Goal: Information Seeking & Learning: Find specific page/section

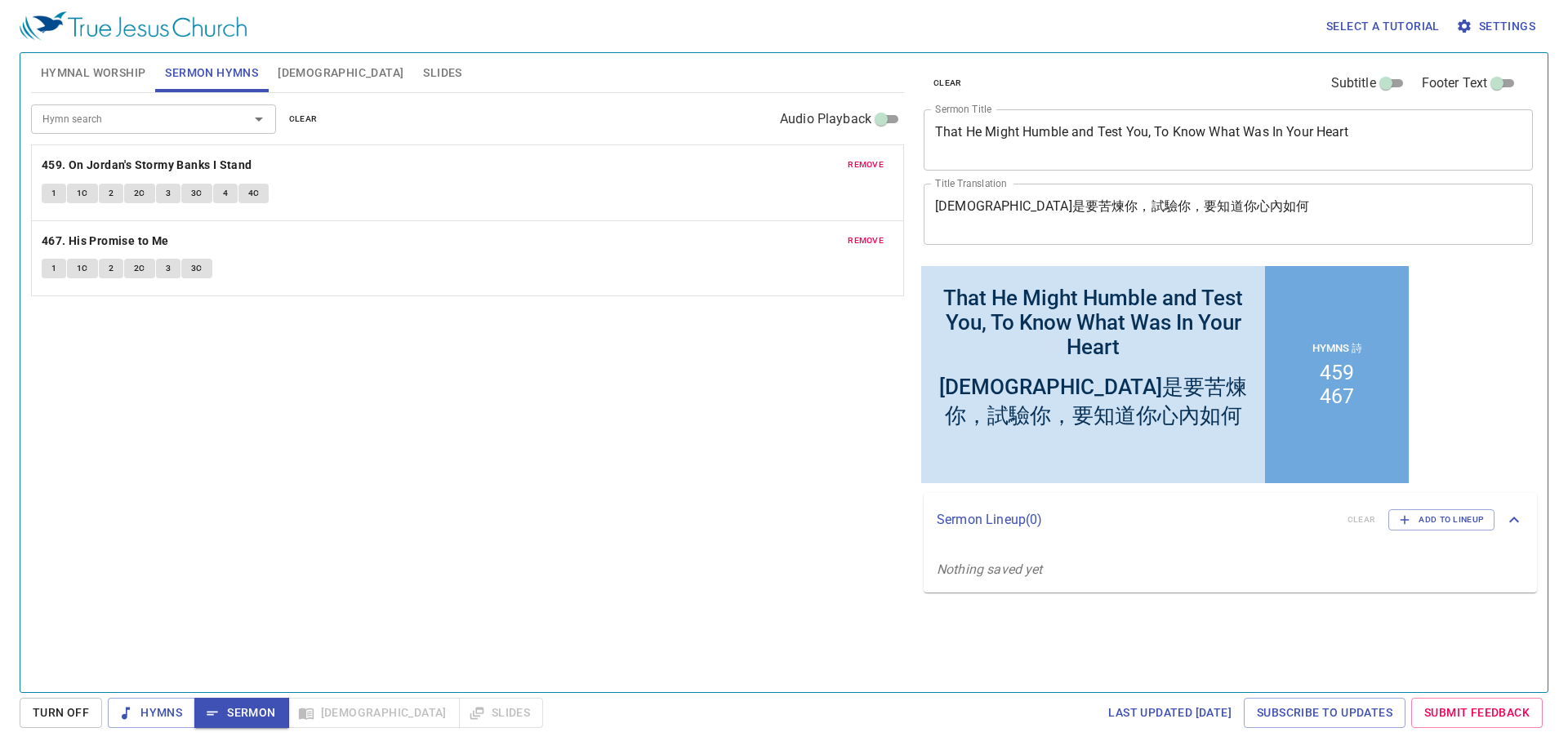
click at [150, 728] on div "Select a tutorial Settings Hymnal Worship Sermon Hymns Bible Slides Hymn search…" at bounding box center [784, 375] width 1568 height 750
click at [157, 710] on span "Hymns" at bounding box center [151, 713] width 62 height 21
click at [139, 66] on span "Hymnal Worship" at bounding box center [93, 73] width 105 height 21
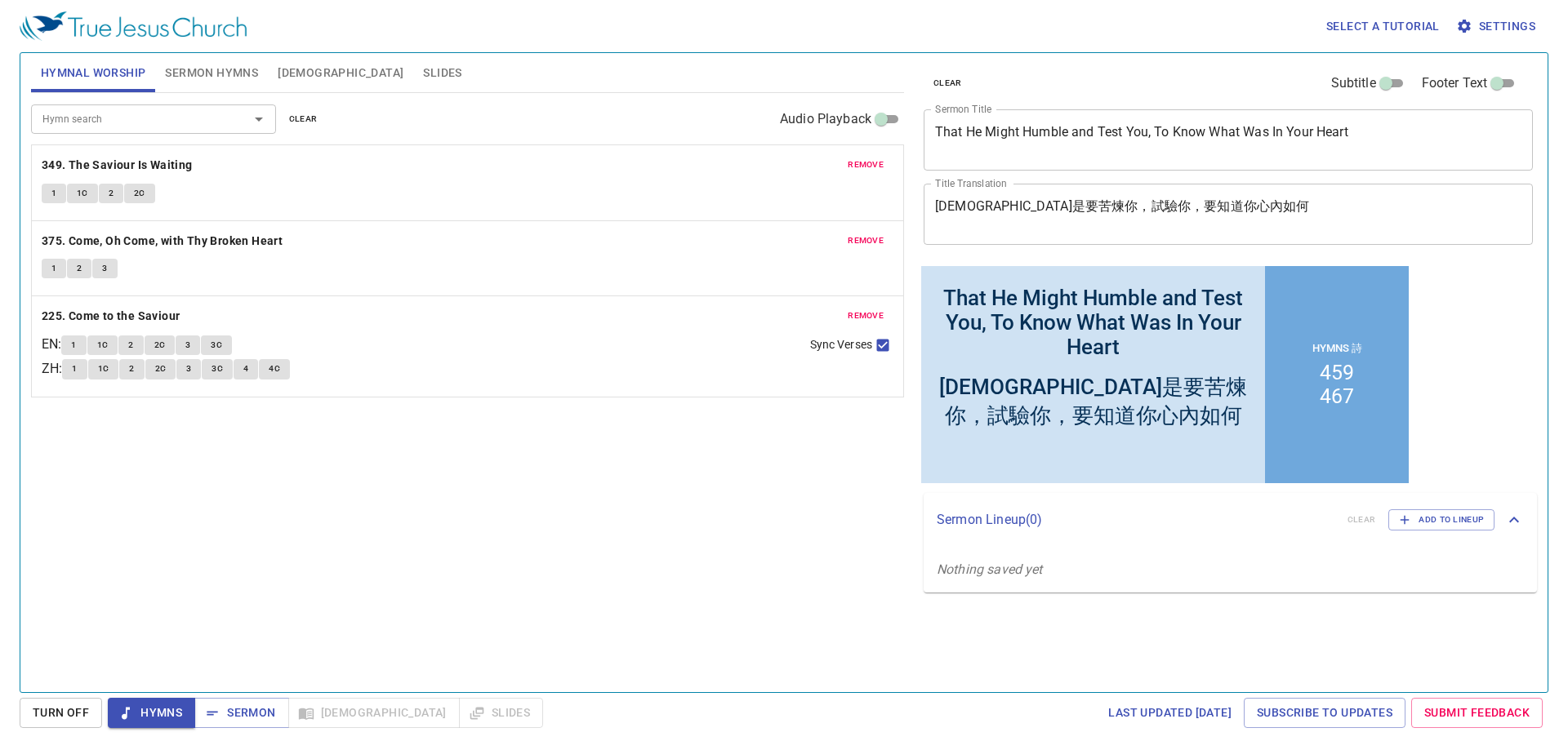
click at [451, 553] on div "Hymn search Hymn search clear Audio Playback remove 349. The Saviour Is Waiting…" at bounding box center [467, 385] width 873 height 585
click at [865, 155] on button "remove" at bounding box center [865, 165] width 56 height 20
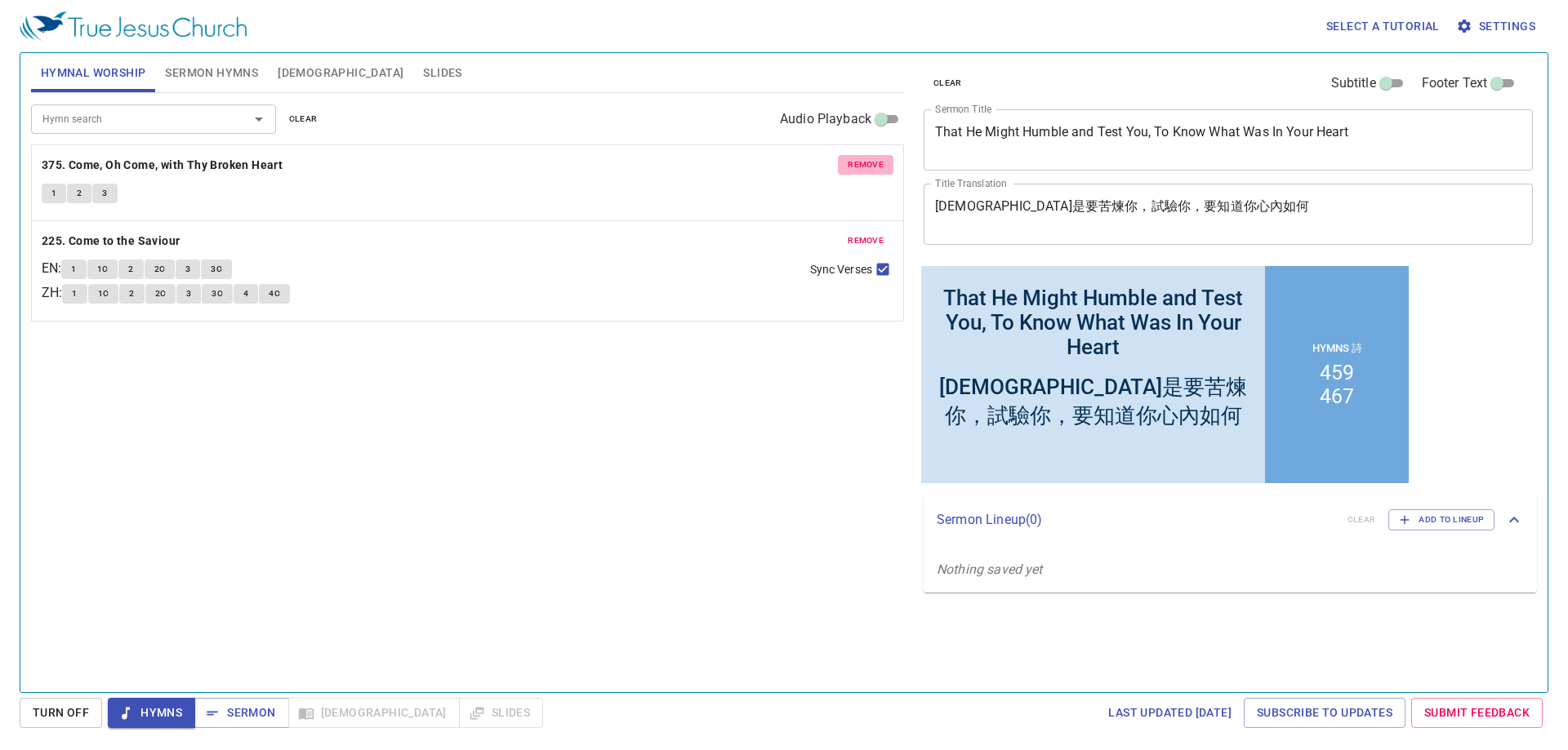
click at [867, 155] on button "remove" at bounding box center [865, 165] width 56 height 20
click at [867, 231] on button "remove" at bounding box center [865, 240] width 56 height 20
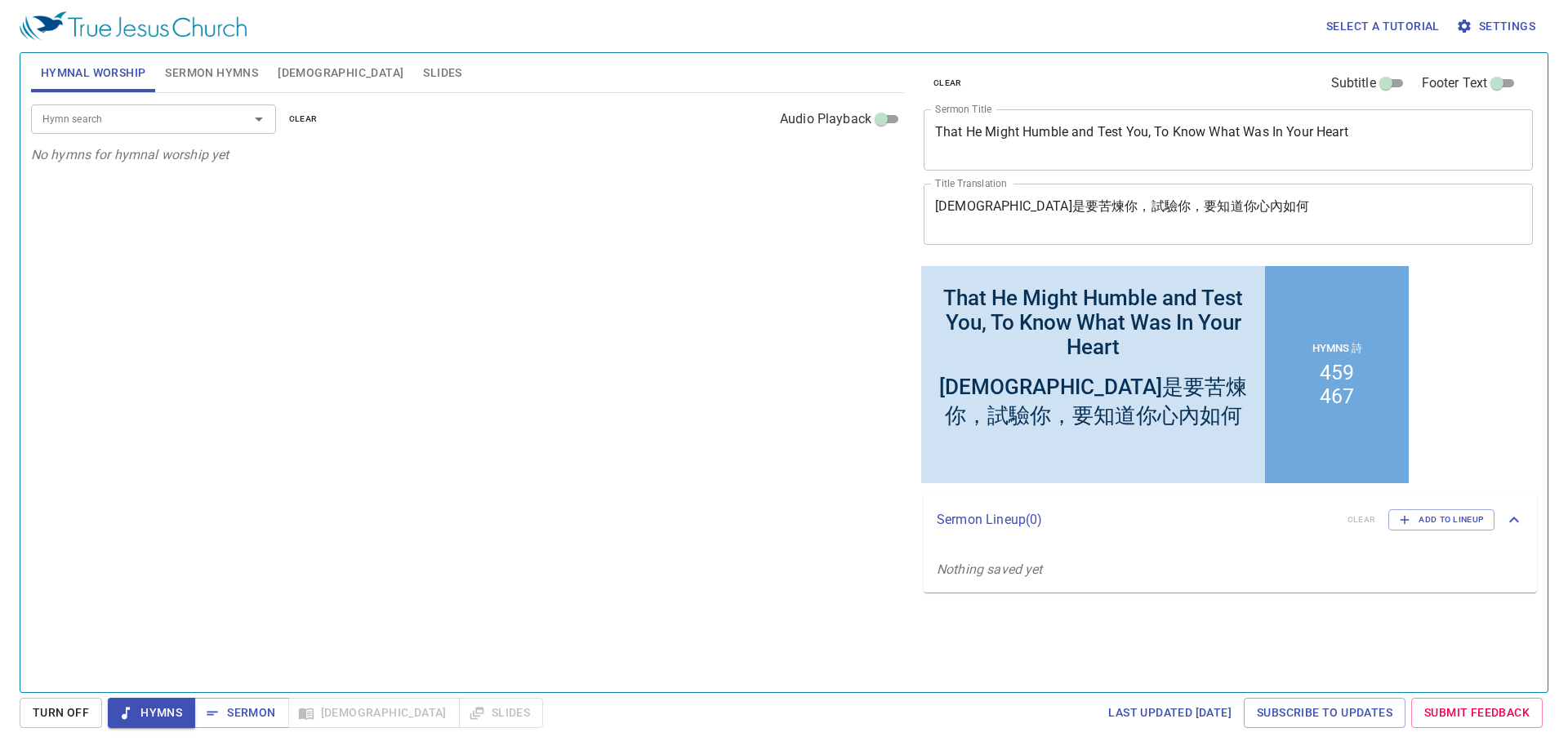
click at [169, 127] on input "Hymn search" at bounding box center [130, 119] width 187 height 19
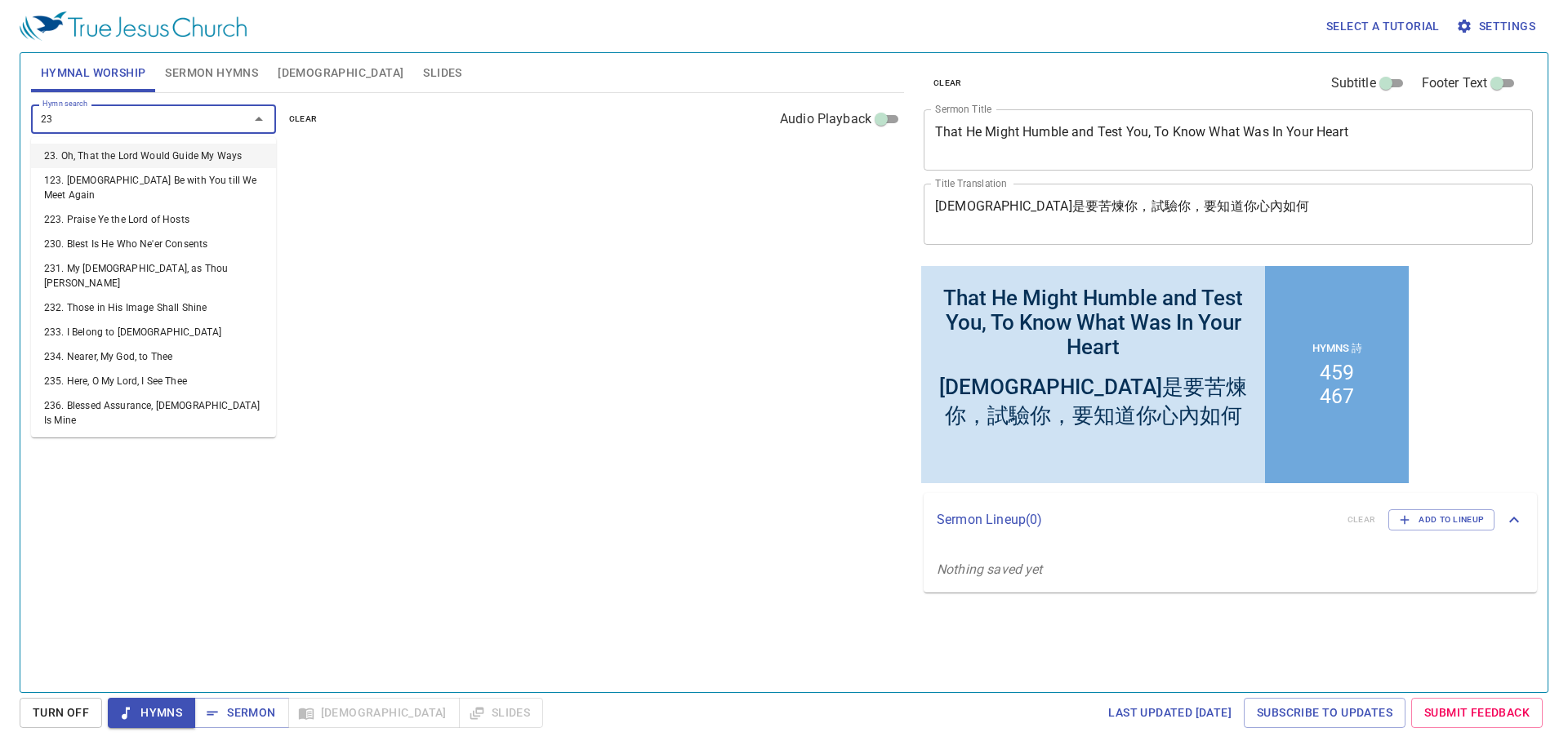
type input "236"
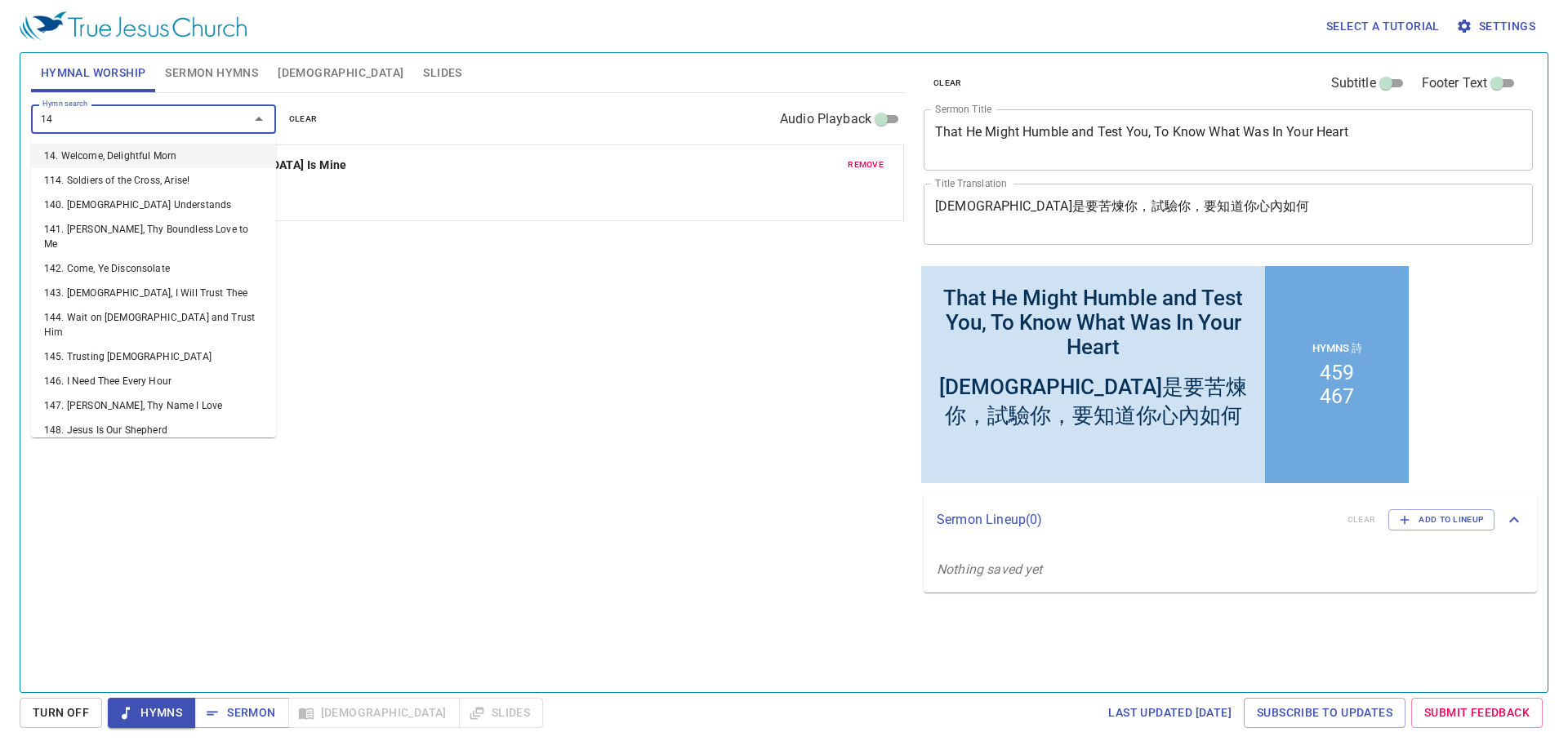
type input "149"
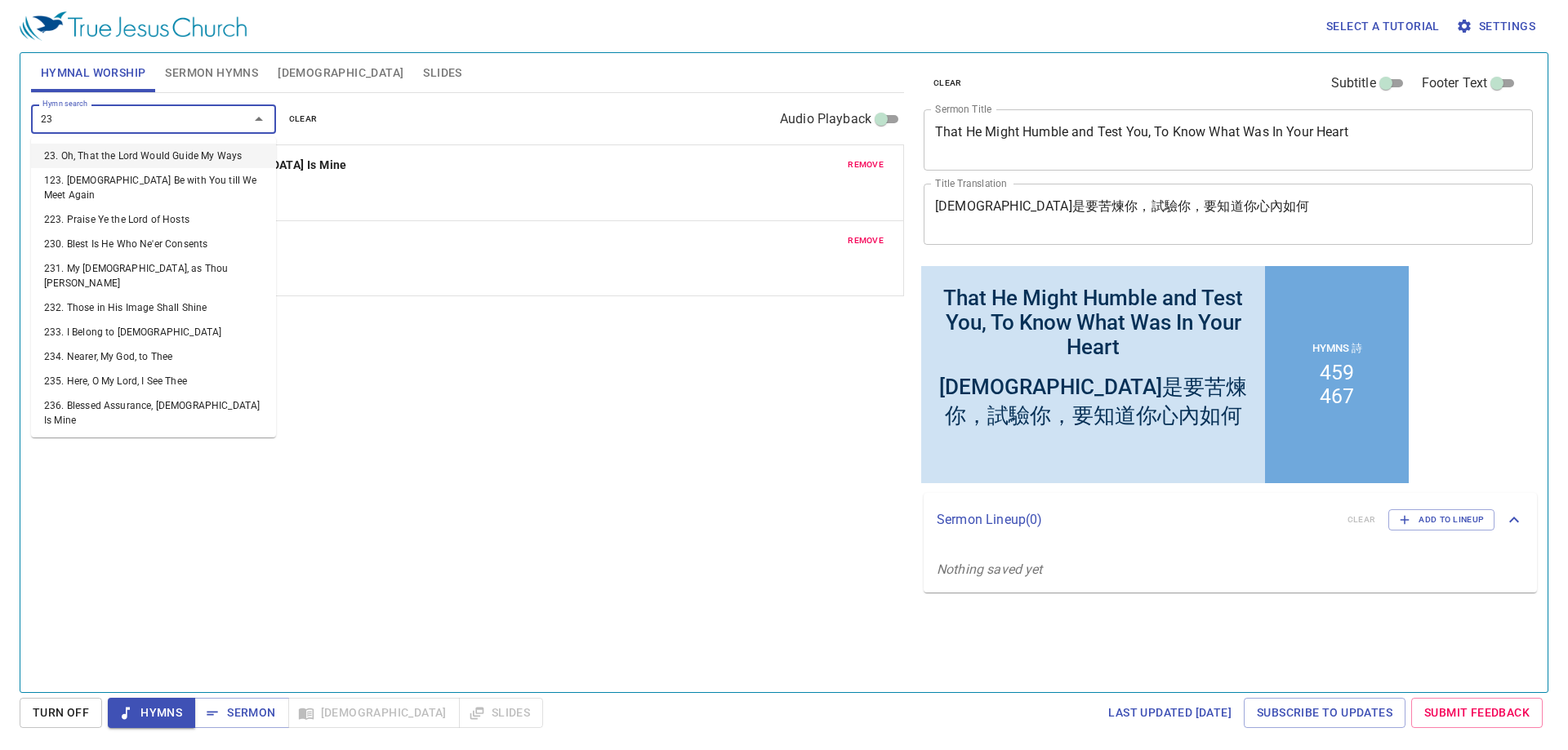
type input "234"
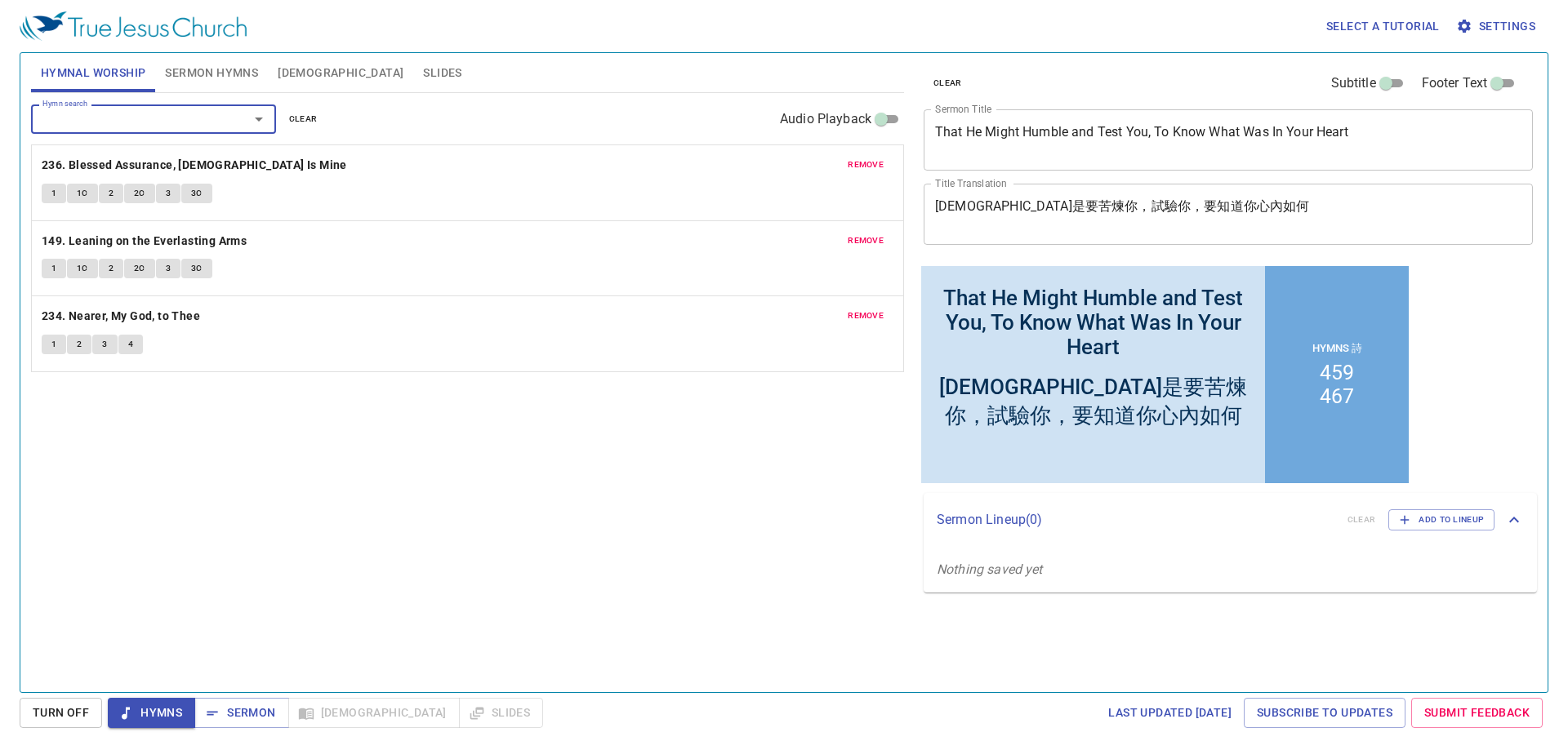
click at [354, 493] on div "Hymn search Hymn search clear Audio Playback remove 236. Blessed Assurance, Jes…" at bounding box center [467, 385] width 873 height 585
click at [359, 502] on div "Hymn search Hymn search clear Audio Playback remove 236. Blessed Assurance, Jes…" at bounding box center [467, 385] width 873 height 585
click at [413, 510] on div "Hymn search Hymn search clear Audio Playback remove 236. Blessed Assurance, Jes…" at bounding box center [467, 385] width 873 height 585
click at [223, 529] on div "Hymn search Hymn search clear Audio Playback remove 236. Blessed Assurance, Jes…" at bounding box center [467, 385] width 873 height 585
click at [436, 567] on div "Hymn search Hymn search clear Audio Playback remove 236. Blessed Assurance, Jes…" at bounding box center [467, 385] width 873 height 585
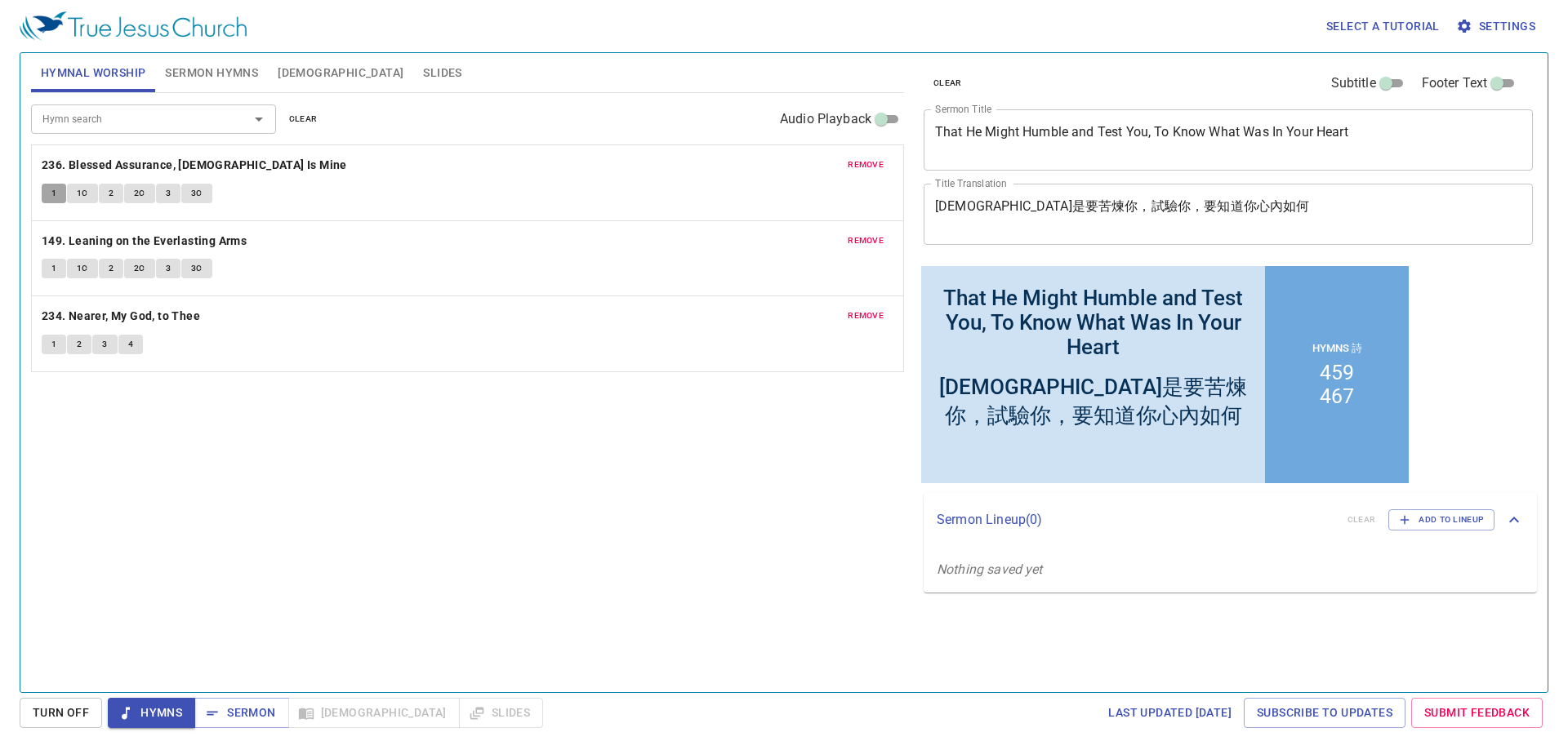
click at [54, 183] on button "1" at bounding box center [54, 193] width 25 height 20
click at [224, 393] on div "Hymn search Hymn search clear Audio Playback remove 236. Blessed Assurance, Jes…" at bounding box center [467, 385] width 873 height 585
click at [261, 449] on div "Hymn search Hymn search clear Audio Playback remove 236. Blessed Assurance, Jes…" at bounding box center [467, 385] width 873 height 585
click at [259, 494] on div "Hymn search Hymn search clear Audio Playback remove 236. Blessed Assurance, Jes…" at bounding box center [467, 385] width 873 height 585
click at [338, 505] on div "Hymn search Hymn search clear Audio Playback remove 236. Blessed Assurance, Jes…" at bounding box center [467, 385] width 873 height 585
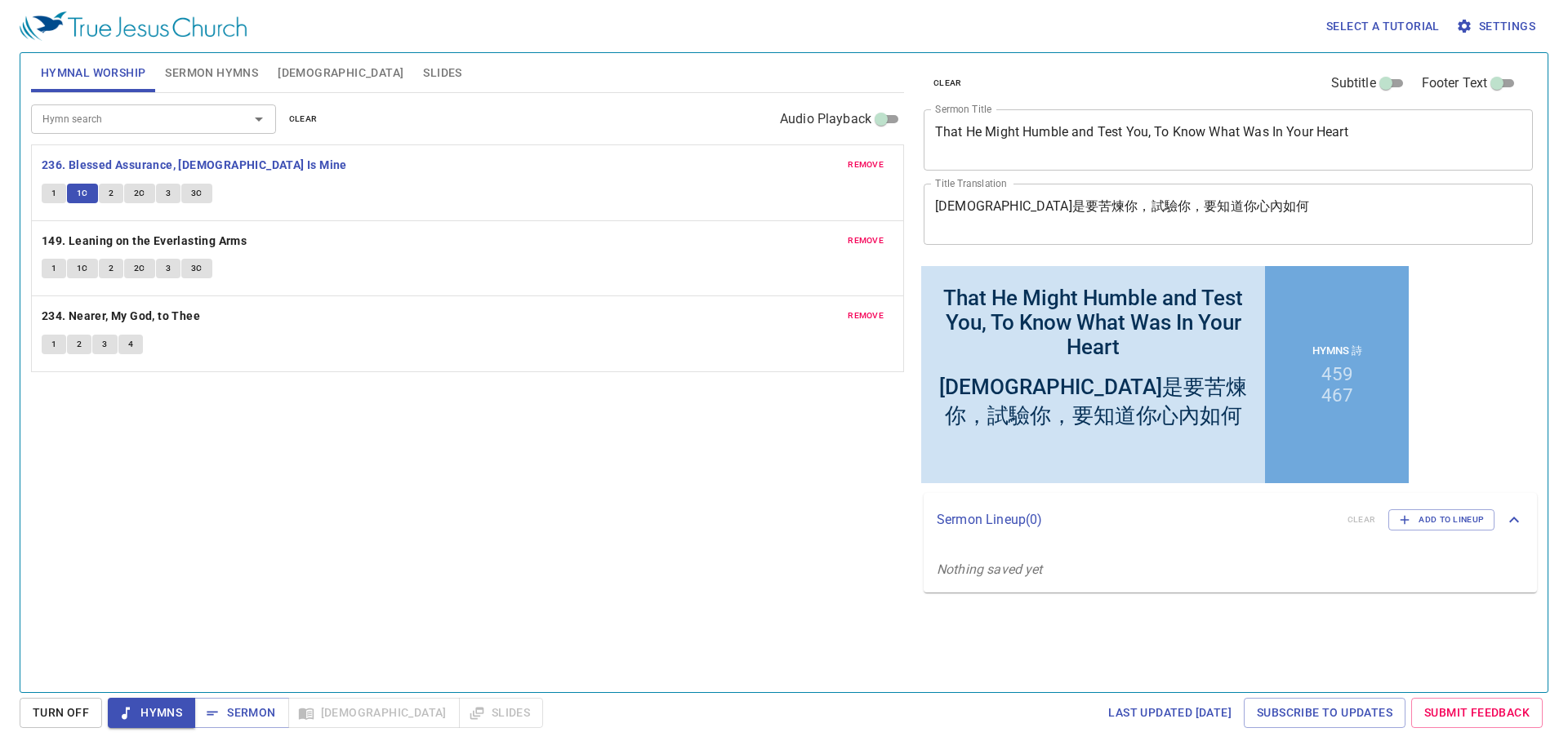
click at [398, 487] on div "Hymn search Hymn search clear Audio Playback remove 236. Blessed Assurance, Jes…" at bounding box center [467, 385] width 873 height 585
click at [445, 520] on div "Hymn search Hymn search clear Audio Playback remove 236. Blessed Assurance, Jes…" at bounding box center [467, 385] width 873 height 585
click at [347, 453] on div "Hymn search Hymn search clear Audio Playback remove 236. Blessed Assurance, Jes…" at bounding box center [467, 385] width 873 height 585
click at [144, 197] on span "2C" at bounding box center [140, 194] width 11 height 15
click at [307, 508] on div "Hymn search Hymn search clear Audio Playback remove 236. Blessed Assurance, Jes…" at bounding box center [467, 385] width 873 height 585
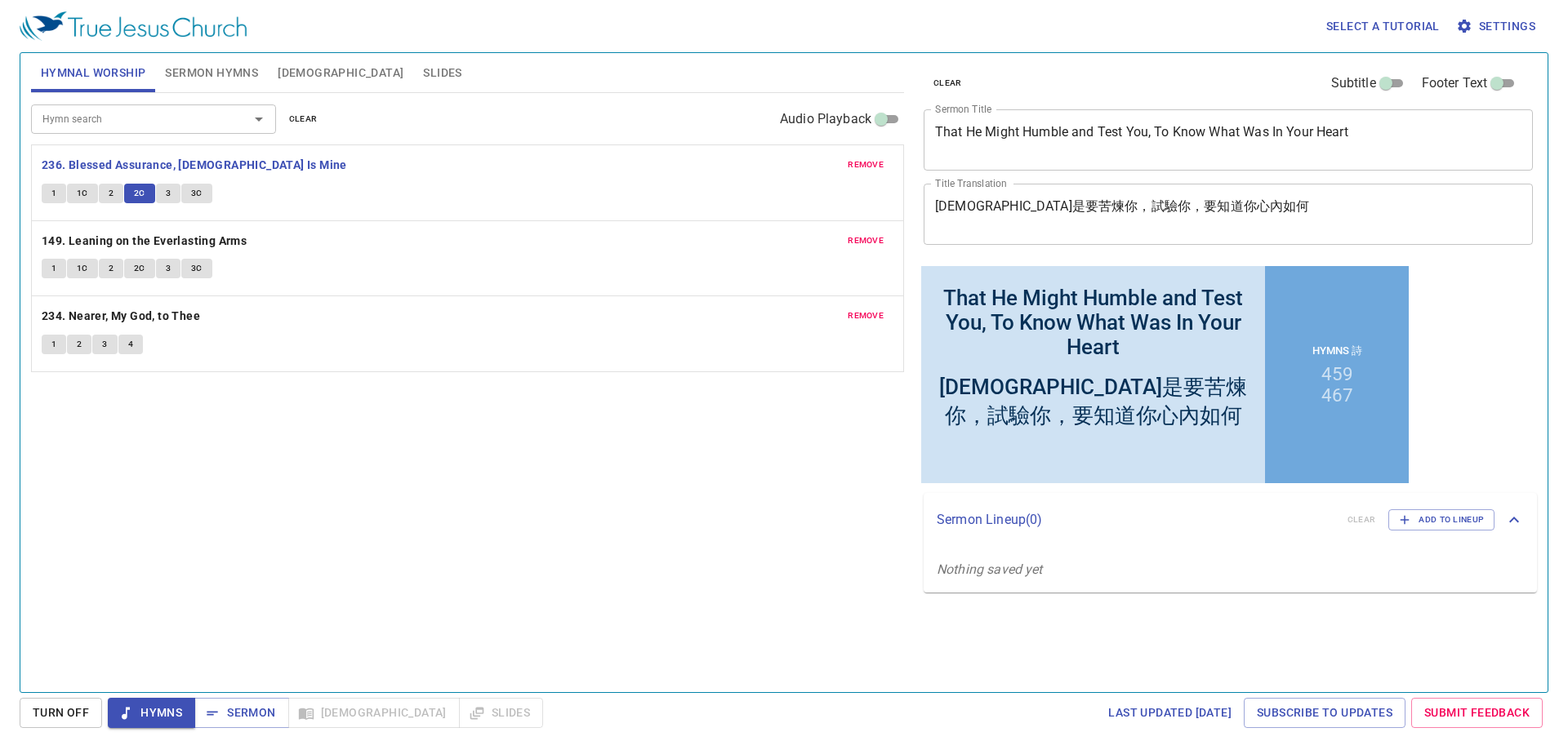
click at [166, 187] on span "3" at bounding box center [167, 194] width 5 height 15
click at [255, 462] on div "Hymn search Hymn search clear Audio Playback remove 236. Blessed Assurance, Jes…" at bounding box center [467, 385] width 873 height 585
click at [135, 242] on b "149. Leaning on the Everlasting Arms" at bounding box center [144, 241] width 205 height 21
click at [47, 268] on button "1" at bounding box center [54, 269] width 25 height 20
click at [250, 602] on div "Hymn search Hymn search clear Audio Playback remove 236. Blessed Assurance, Jes…" at bounding box center [467, 385] width 873 height 585
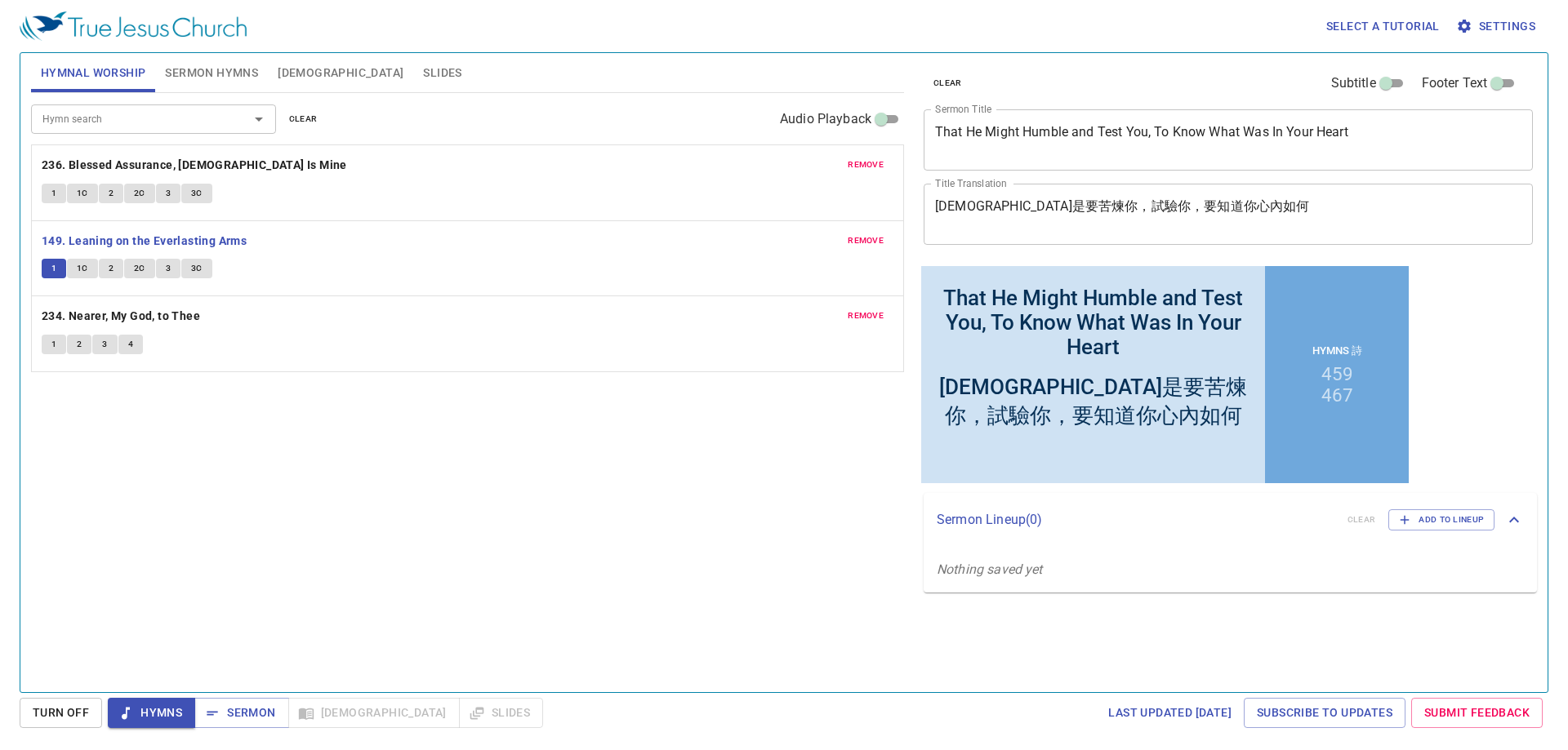
click at [336, 529] on div "Hymn search Hymn search clear Audio Playback remove 236. Blessed Assurance, Jes…" at bounding box center [467, 385] width 873 height 585
click at [184, 317] on b "234. Nearer, My God, to Thee" at bounding box center [120, 317] width 158 height 21
click at [47, 342] on button "1" at bounding box center [54, 344] width 25 height 20
click at [273, 466] on div "Hymn search Hymn search clear Audio Playback remove 236. Blessed Assurance, Jes…" at bounding box center [467, 385] width 873 height 585
click at [298, 479] on div "Hymn search Hymn search clear Audio Playback remove 236. Blessed Assurance, Jes…" at bounding box center [467, 385] width 873 height 585
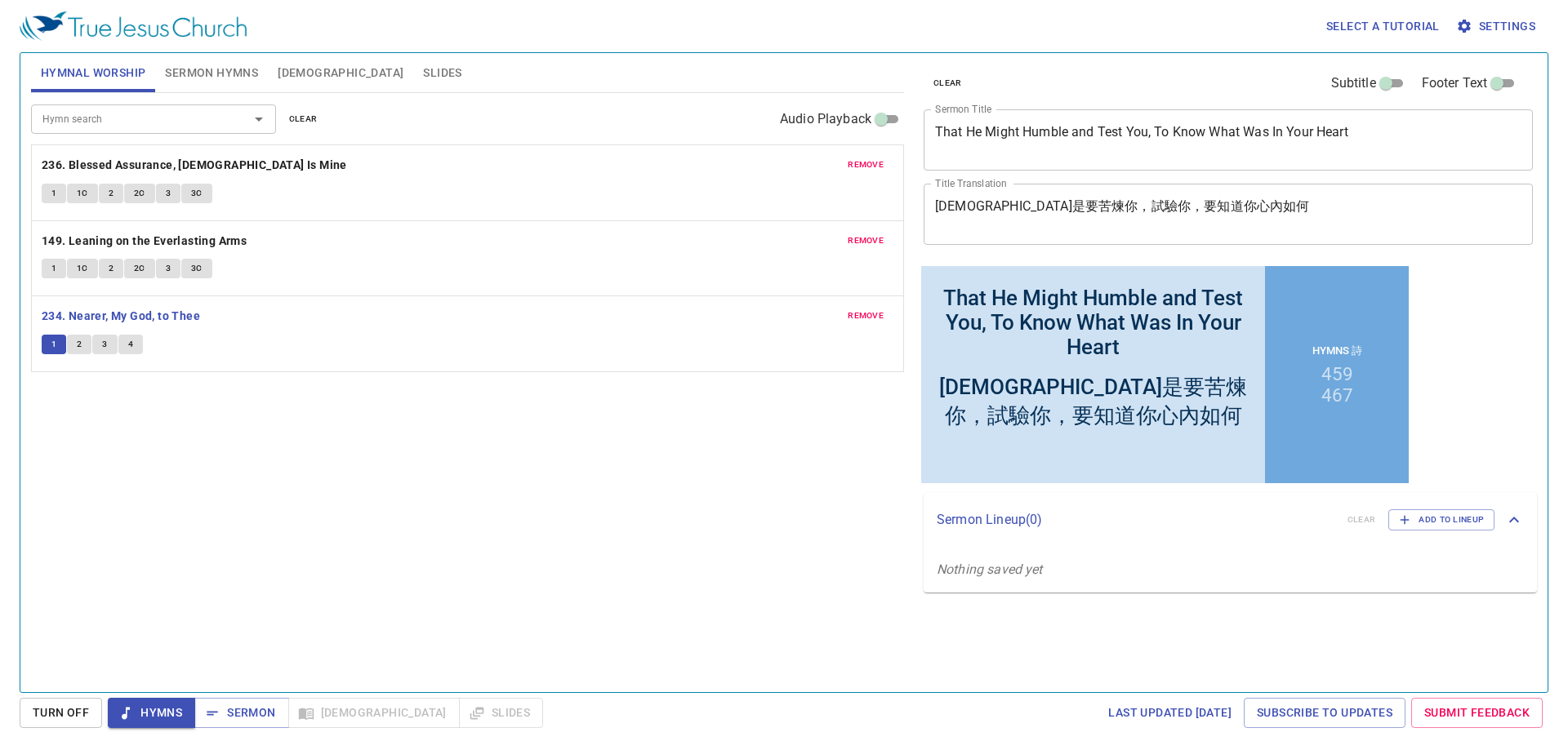
click at [314, 490] on div "Hymn search Hymn search clear Audio Playback remove 236. Blessed Assurance, Jes…" at bounding box center [467, 385] width 873 height 585
click at [414, 444] on div "Hymn search Hymn search clear Audio Playback remove 236. Blessed Assurance, Jes…" at bounding box center [467, 385] width 873 height 585
click at [314, 543] on div "Hymn search Hymn search clear Audio Playback remove 236. Blessed Assurance, Jes…" at bounding box center [467, 385] width 873 height 585
click at [150, 719] on span "Hymns" at bounding box center [151, 713] width 62 height 21
click at [227, 717] on span "Sermon" at bounding box center [241, 713] width 68 height 21
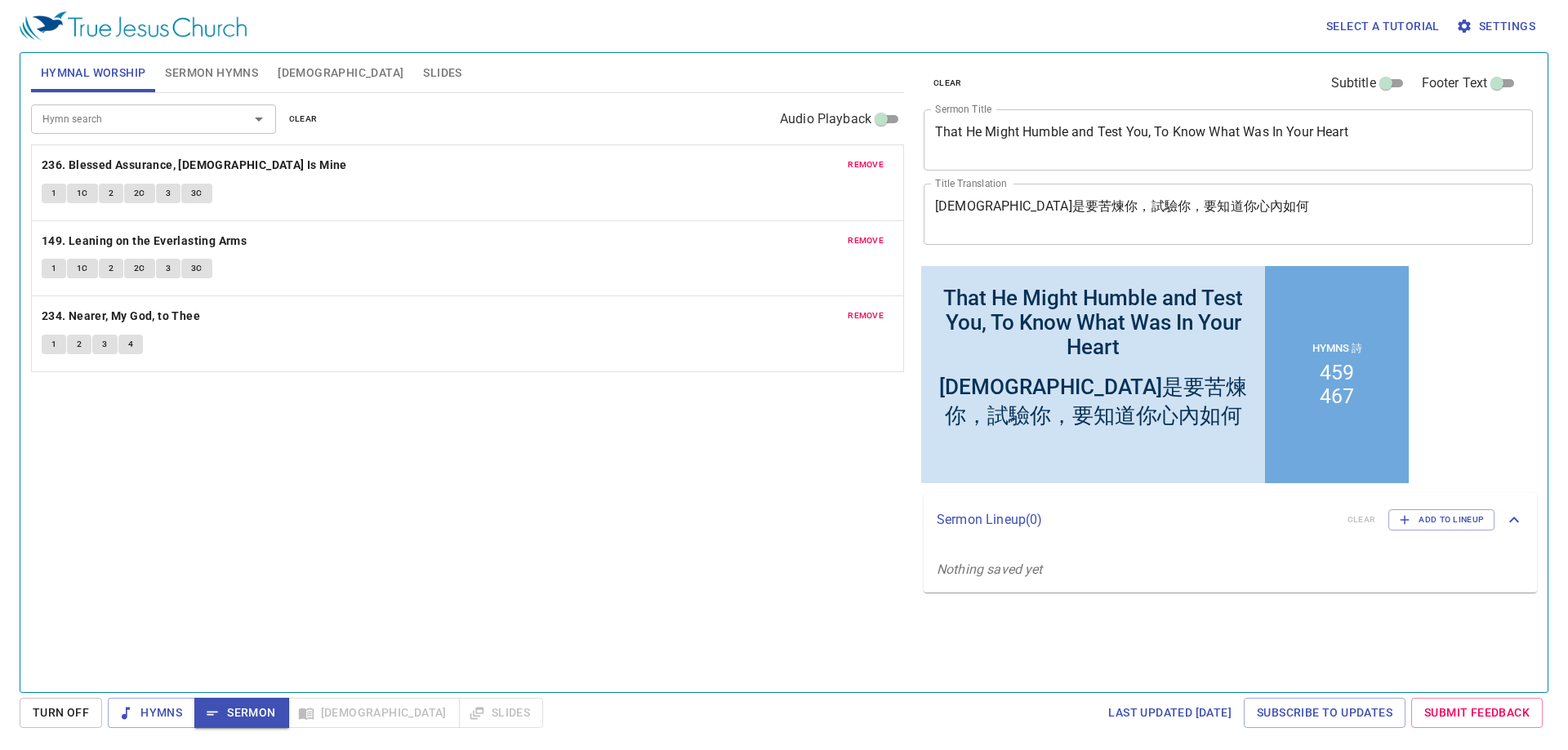
click at [193, 578] on div "Hymn search Hymn search clear Audio Playback remove 236. Blessed Assurance, Jes…" at bounding box center [467, 385] width 873 height 585
click at [353, 575] on div "Hymn search Hymn search clear Audio Playback remove 236. Blessed Assurance, Jes…" at bounding box center [467, 385] width 873 height 585
click at [208, 67] on span "Sermon Hymns" at bounding box center [211, 73] width 93 height 21
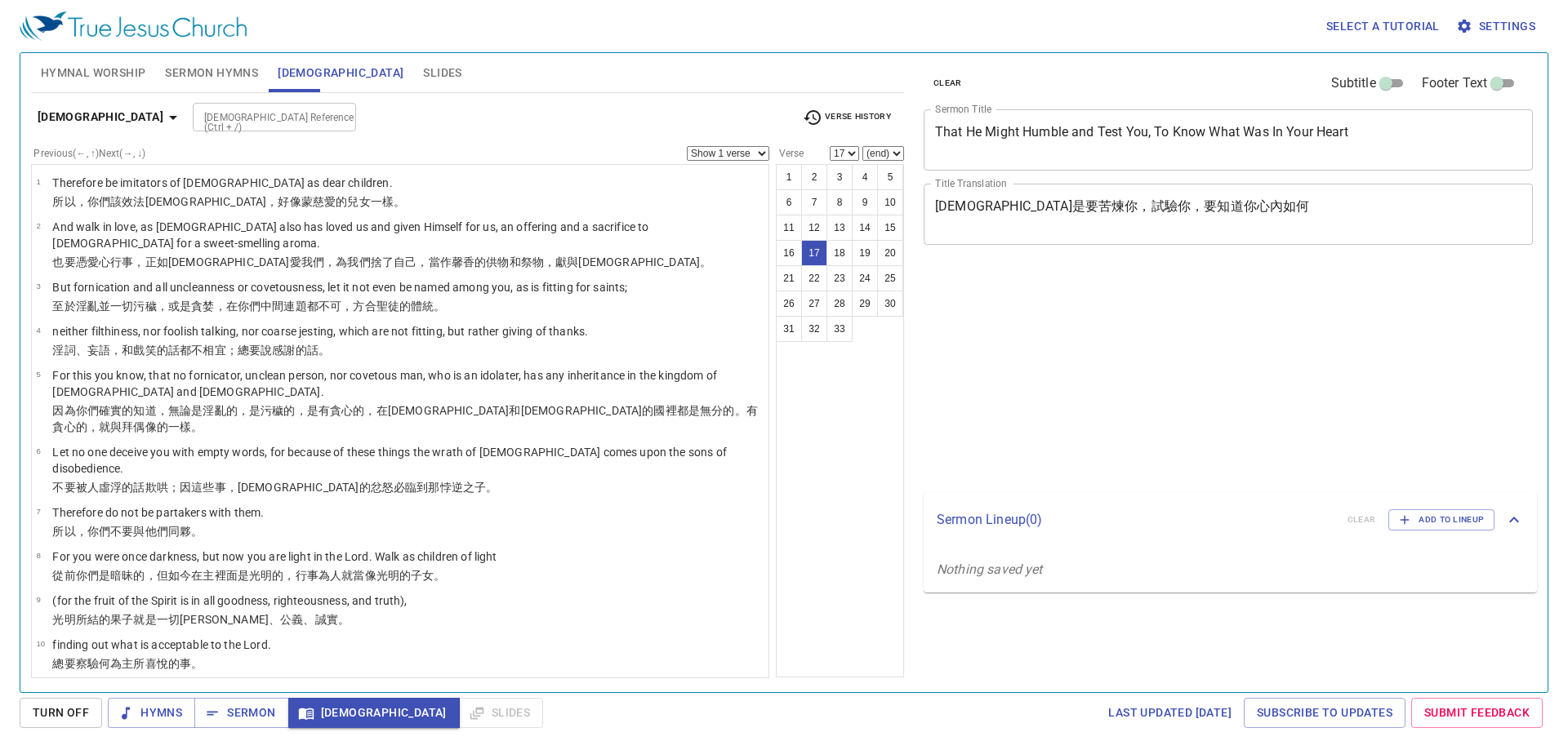
select select "17"
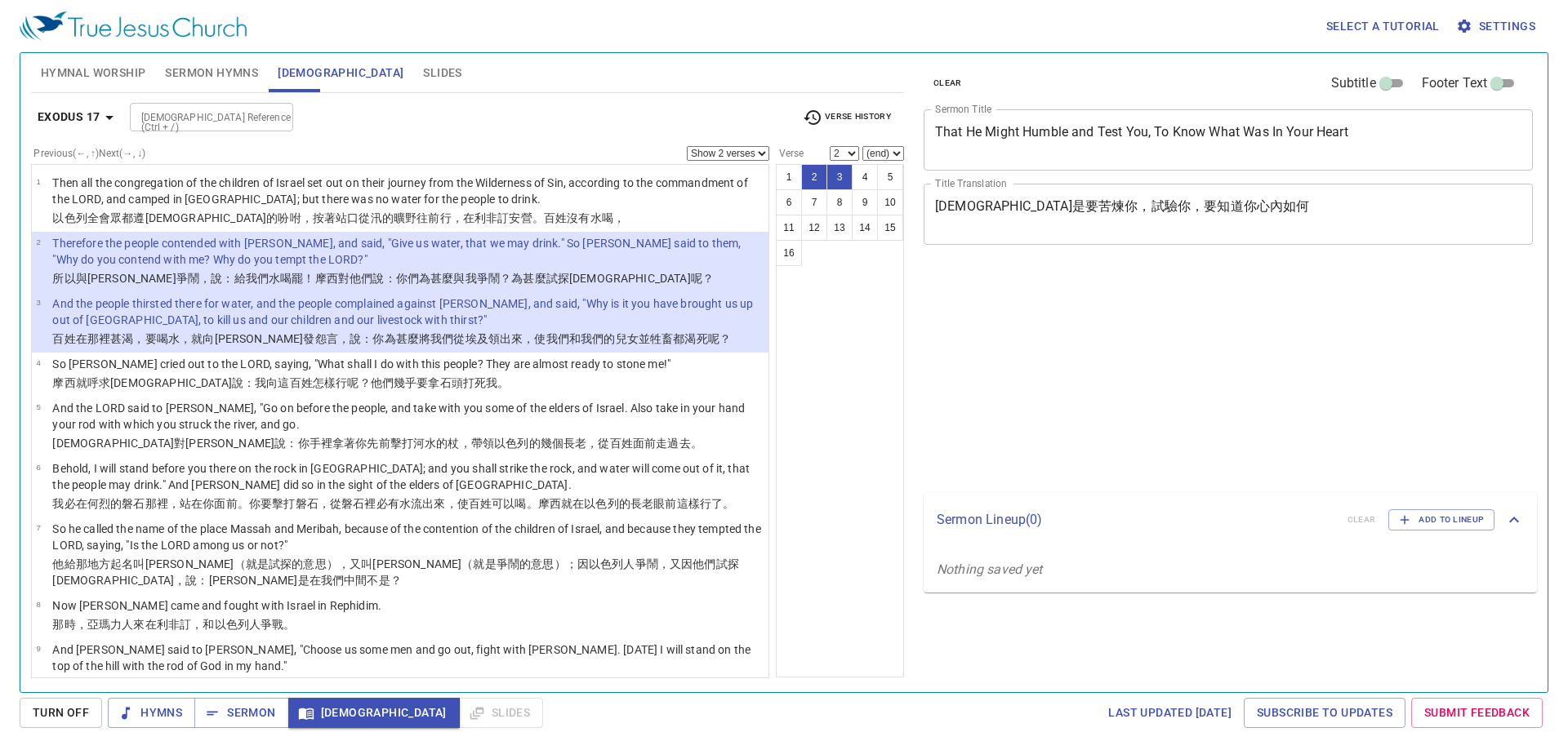
select select "2"
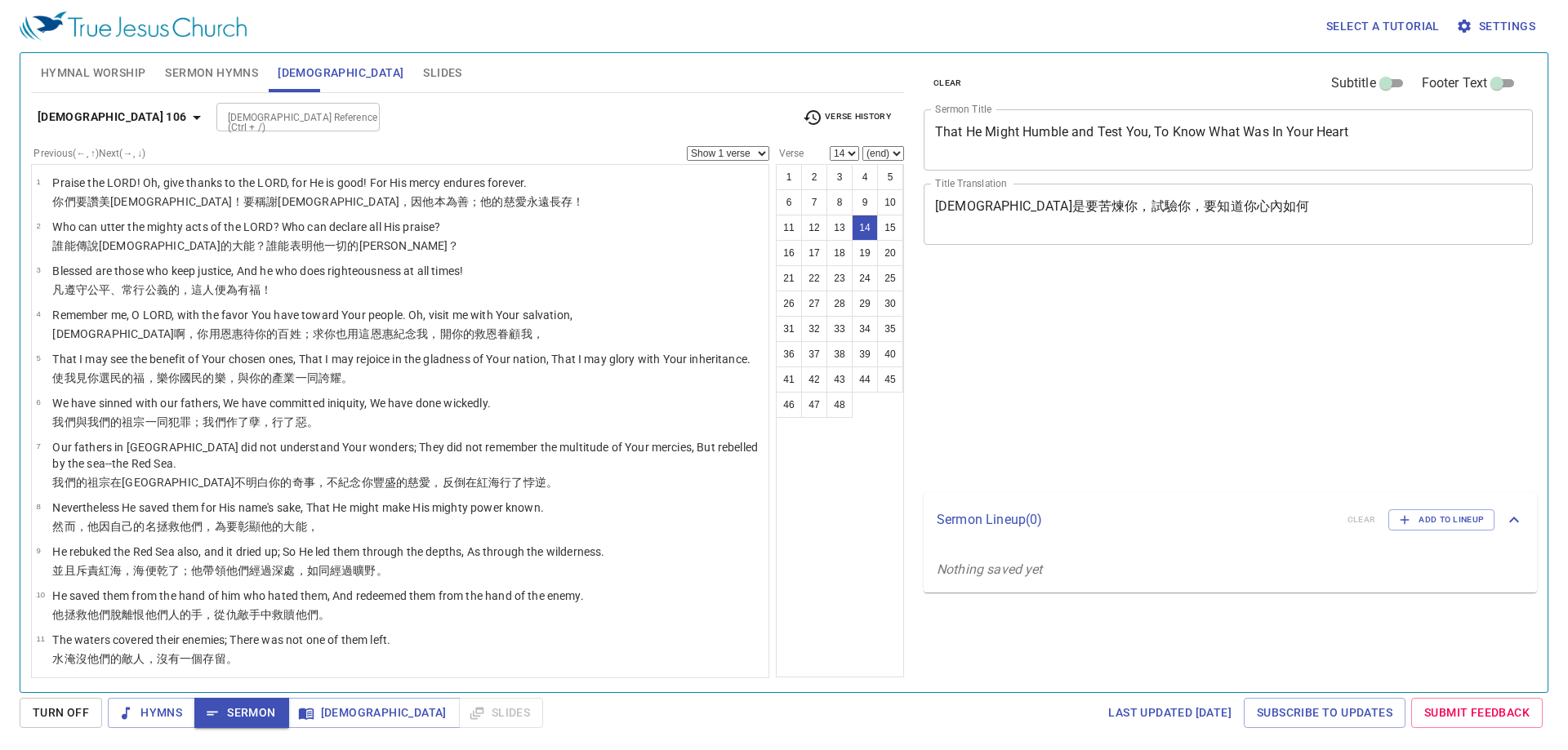
select select "14"
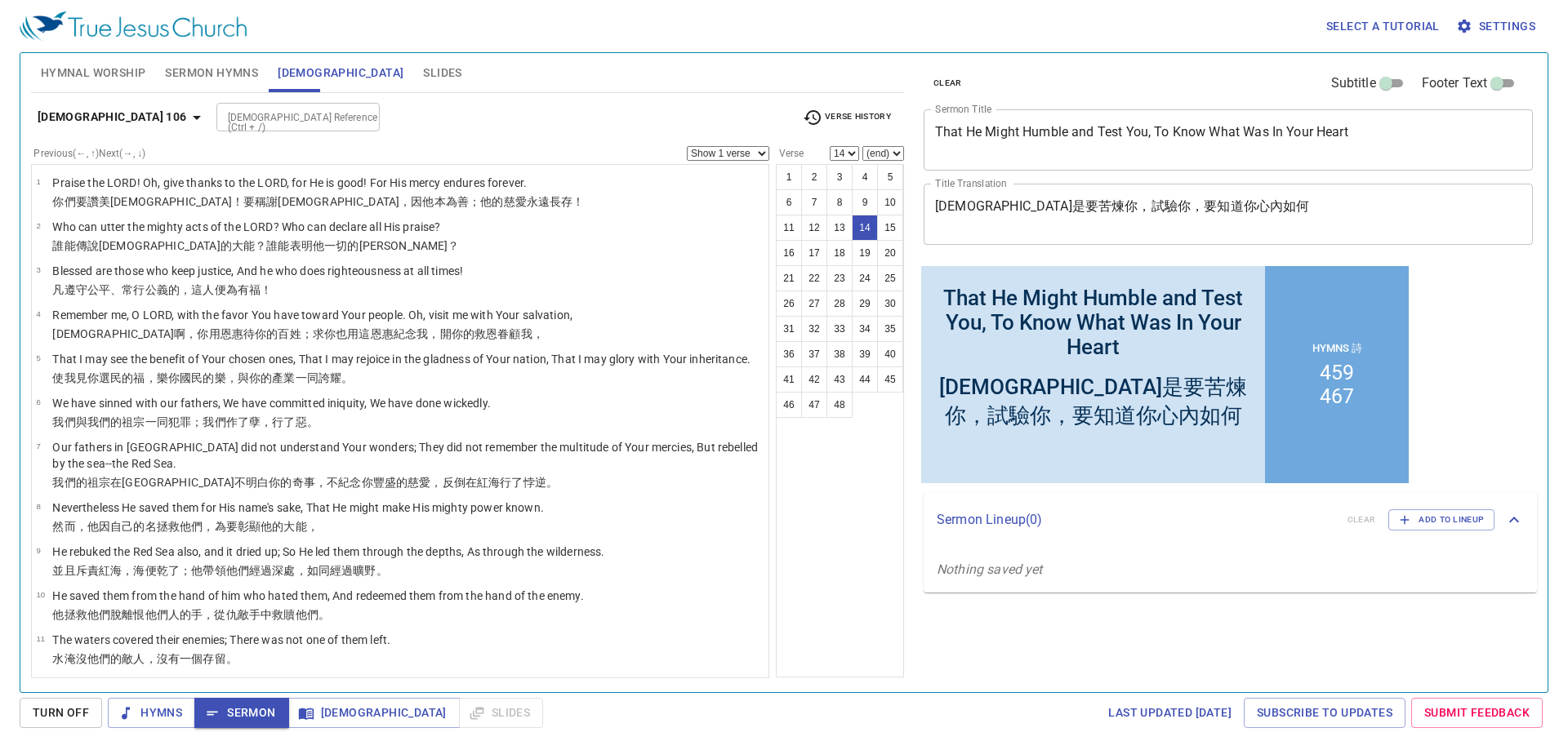
scroll to position [326, 0]
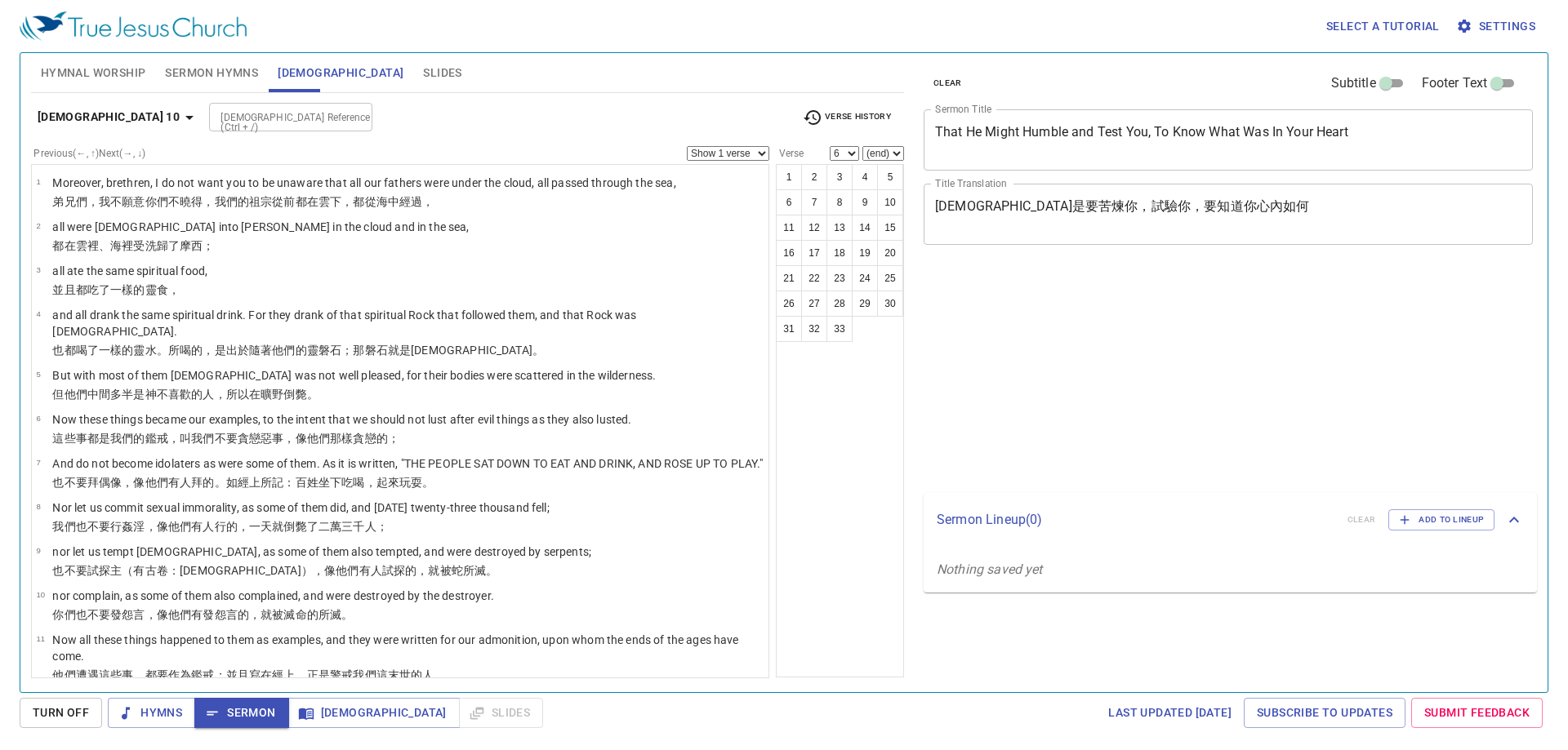
select select "6"
select select "13"
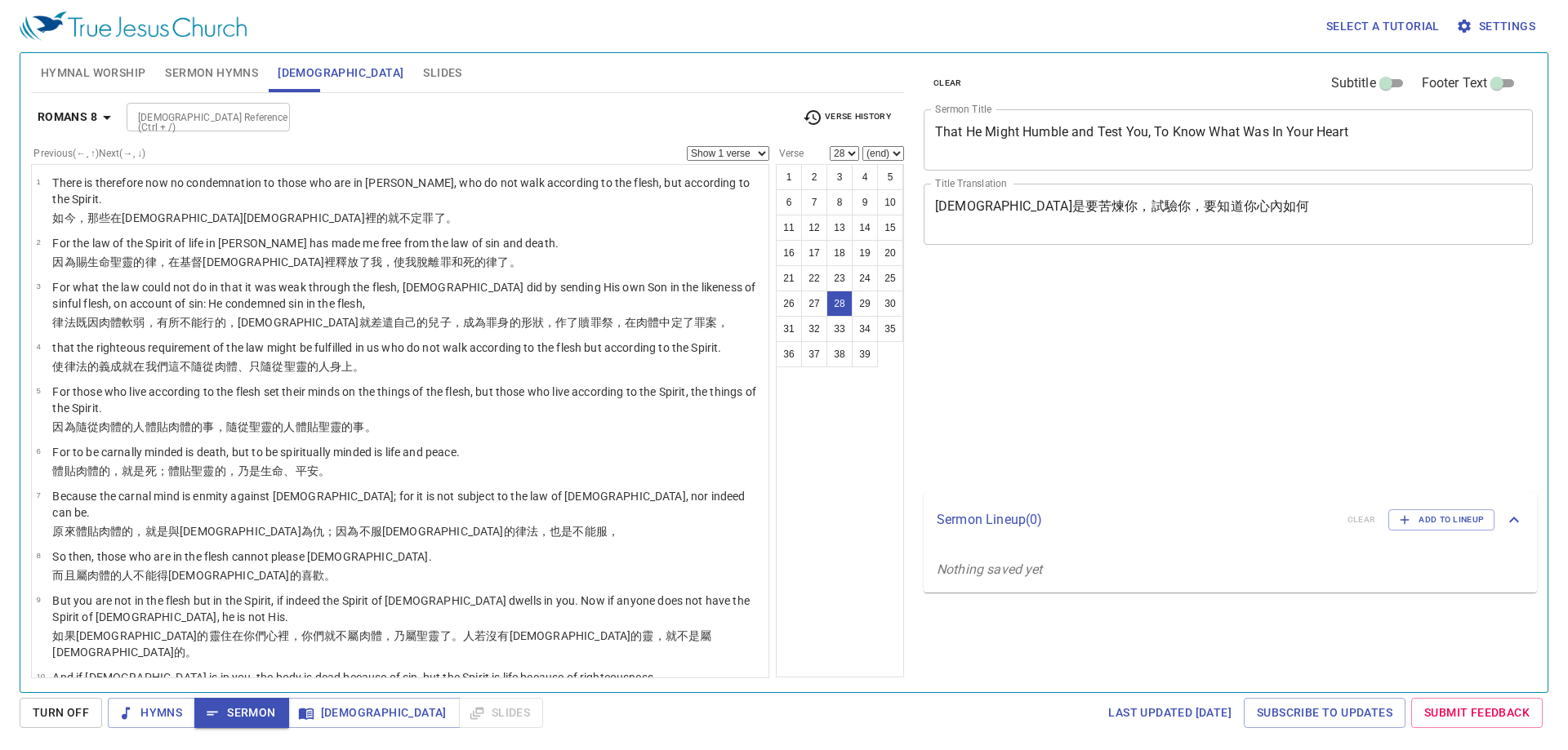
select select "28"
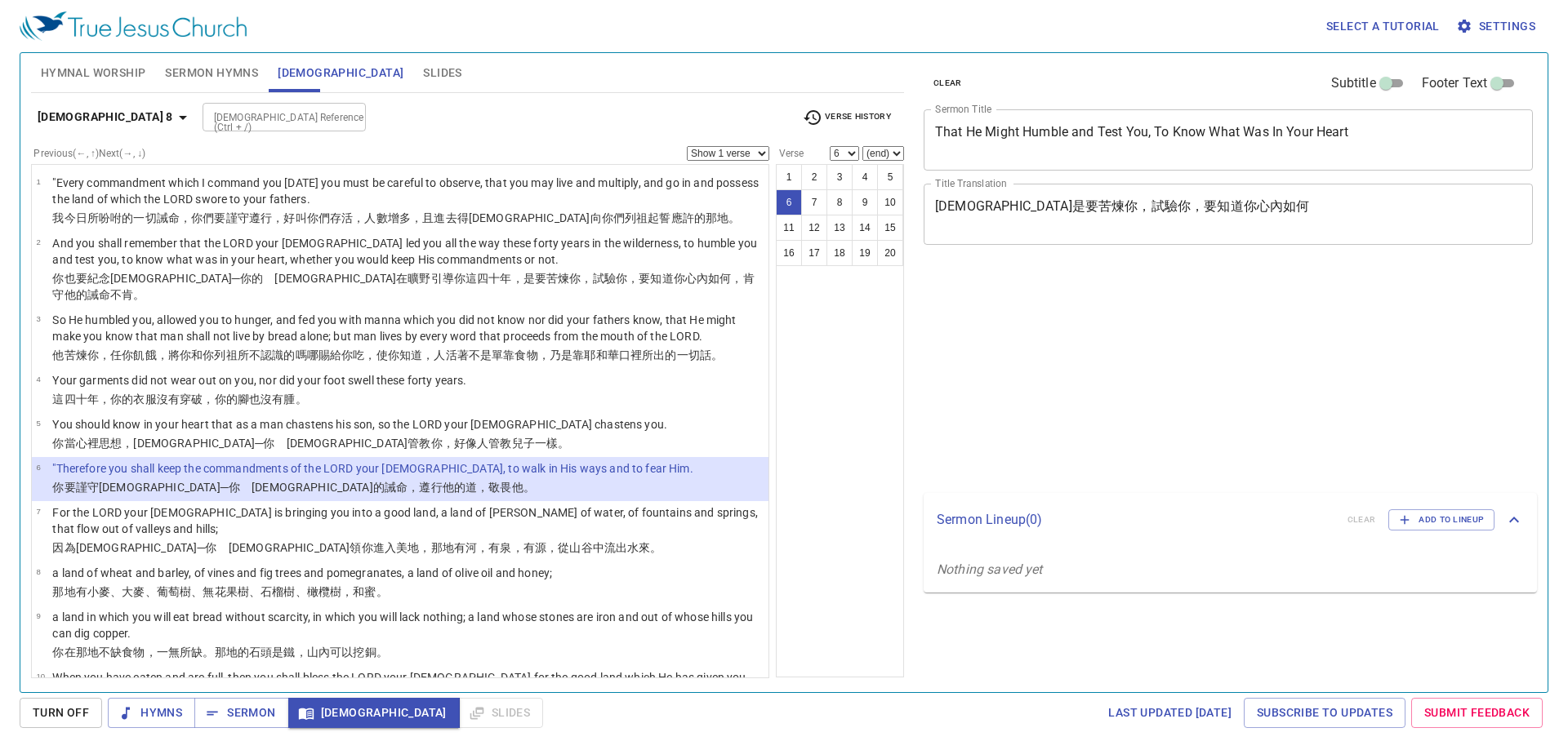
select select "6"
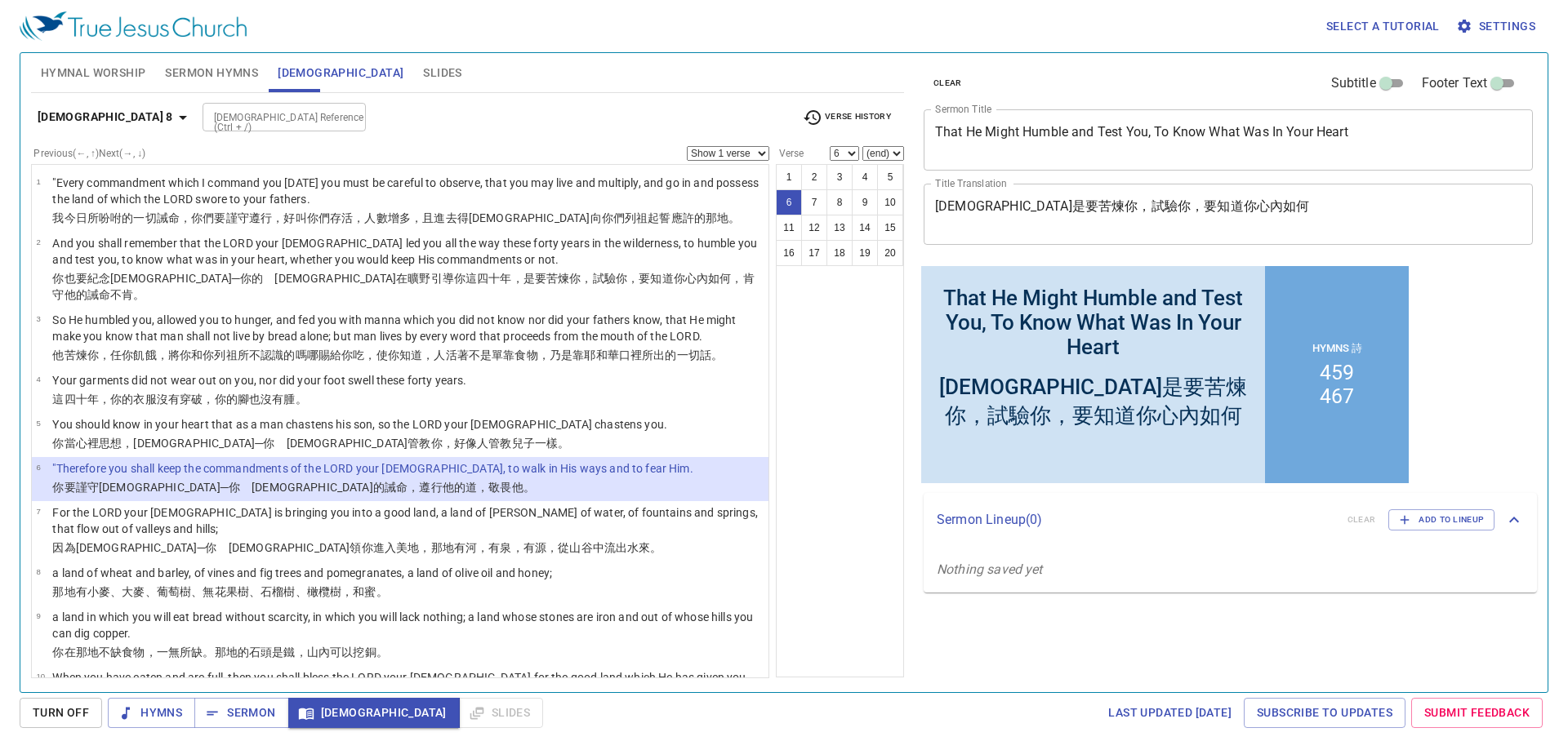
click at [831, 348] on div "1 2 3 4 5 6 7 8 9 10 11 12 13 14 15 16 17 18 19 20" at bounding box center [839, 420] width 128 height 514
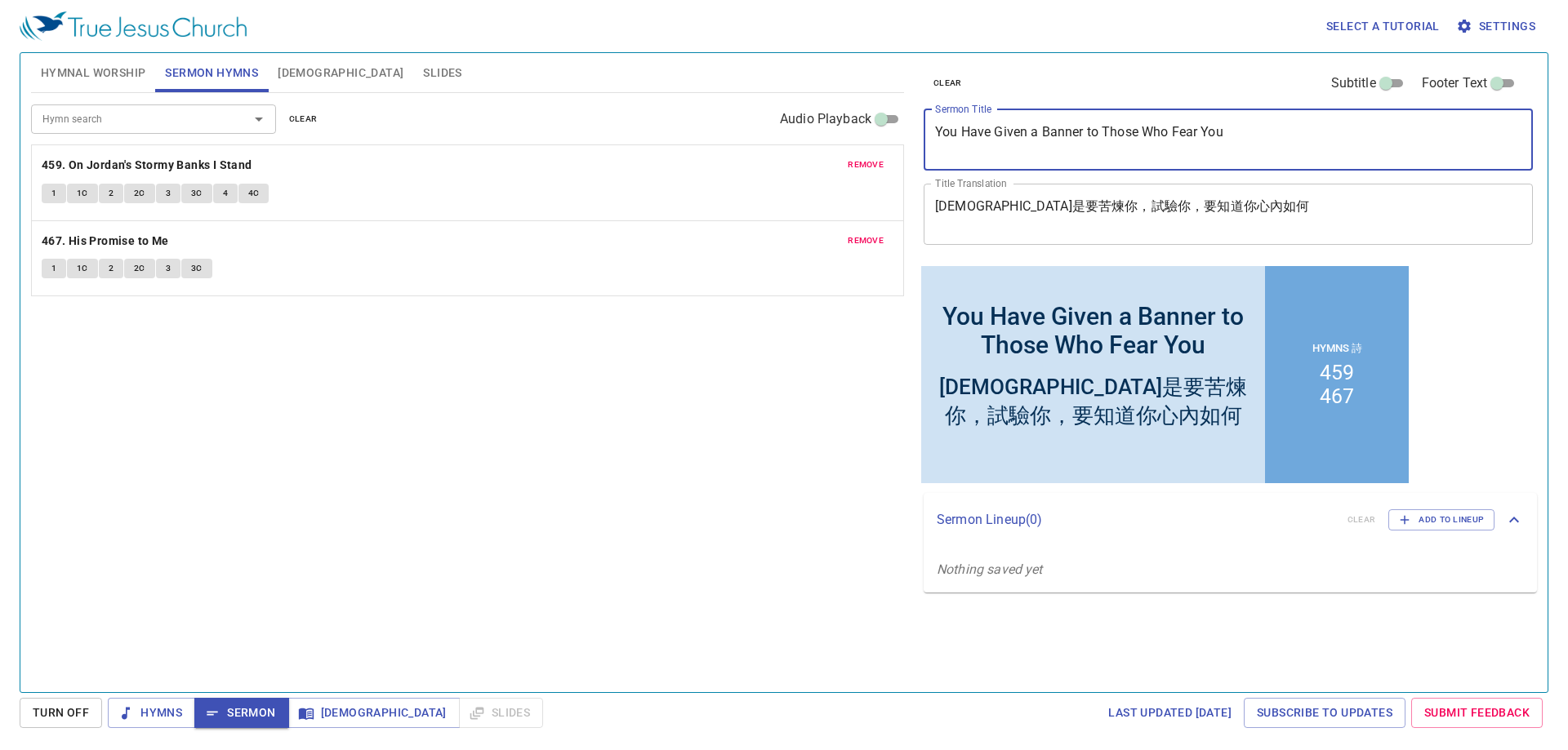
type textarea "You Have Given a Banner to Those Who Fear You"
